Goal: Task Accomplishment & Management: Use online tool/utility

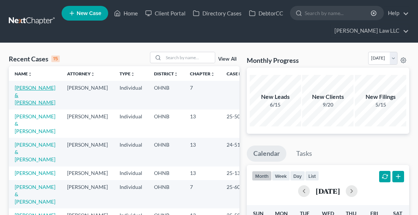
click at [21, 92] on link "[PERSON_NAME] & [PERSON_NAME]" at bounding box center [35, 94] width 41 height 21
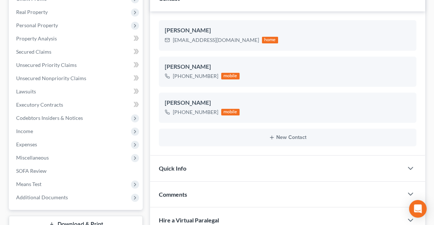
scroll to position [124, 0]
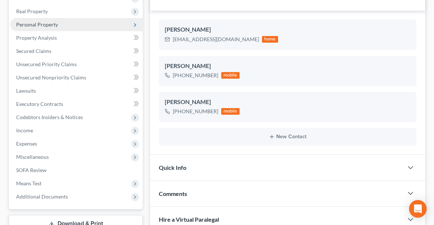
click at [26, 22] on span "Personal Property" at bounding box center [37, 24] width 42 height 6
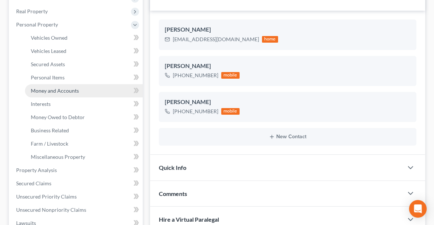
click at [42, 88] on span "Money and Accounts" at bounding box center [55, 90] width 48 height 6
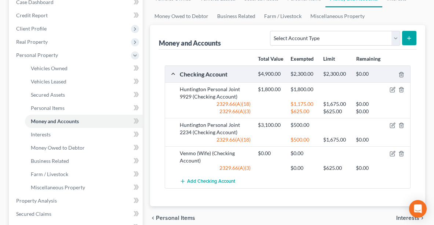
scroll to position [109, 0]
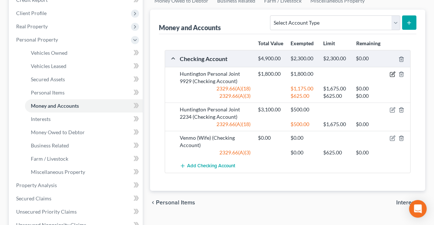
click at [392, 75] on icon "button" at bounding box center [393, 73] width 3 height 3
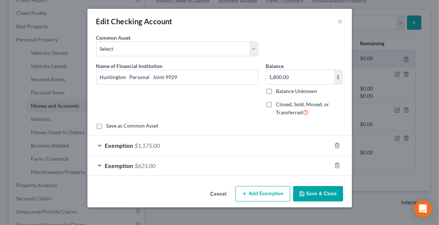
click at [344, 21] on div "Edit Checking Account ×" at bounding box center [219, 21] width 264 height 25
click at [341, 21] on button "×" at bounding box center [340, 21] width 5 height 9
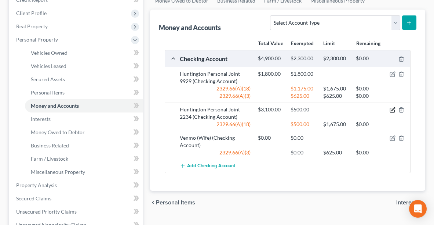
click at [392, 111] on icon "button" at bounding box center [393, 109] width 3 height 3
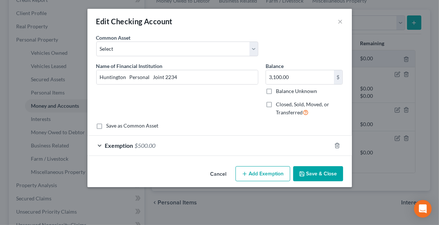
click at [320, 173] on button "Save & Close" at bounding box center [318, 173] width 50 height 15
